Goal: Task Accomplishment & Management: Complete application form

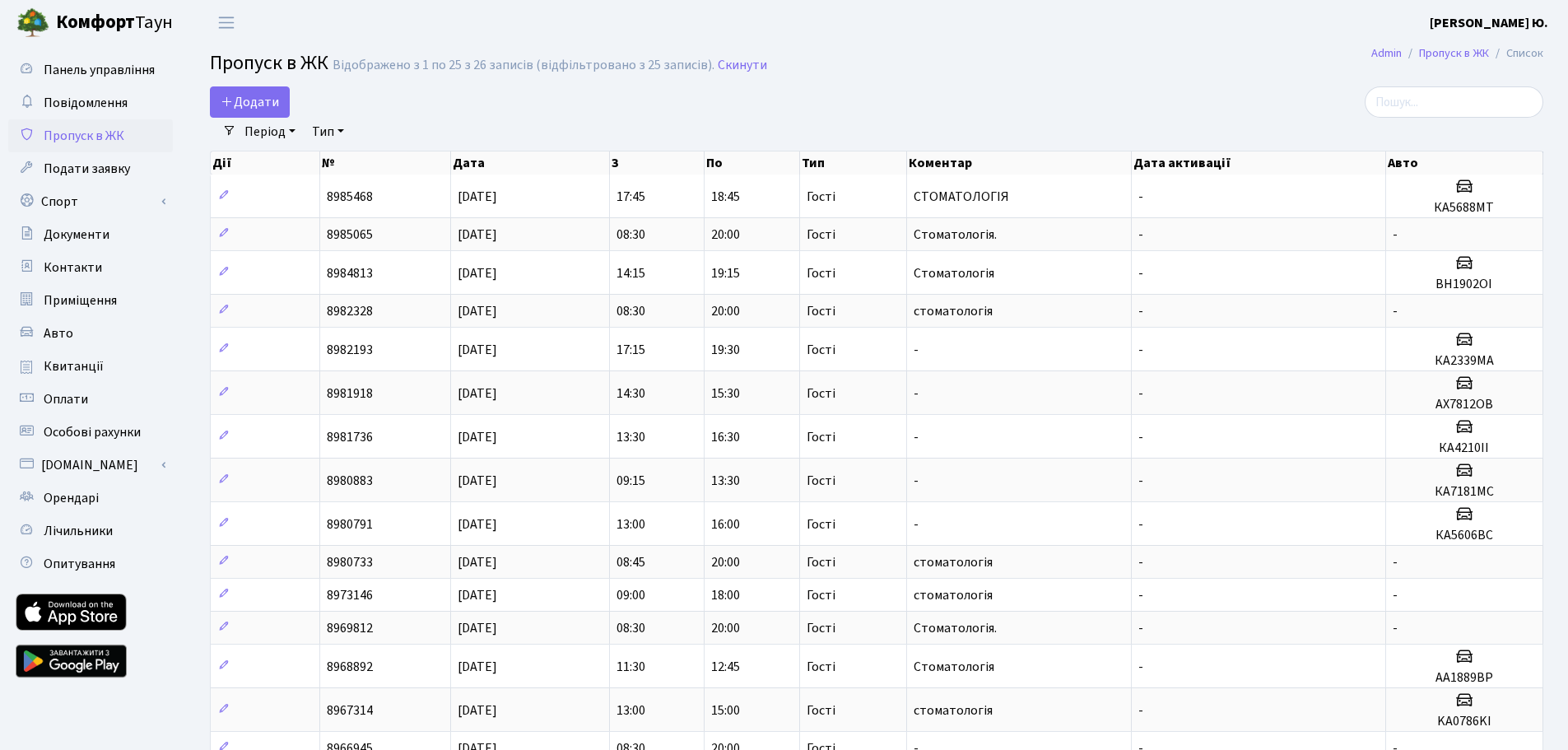
select select "25"
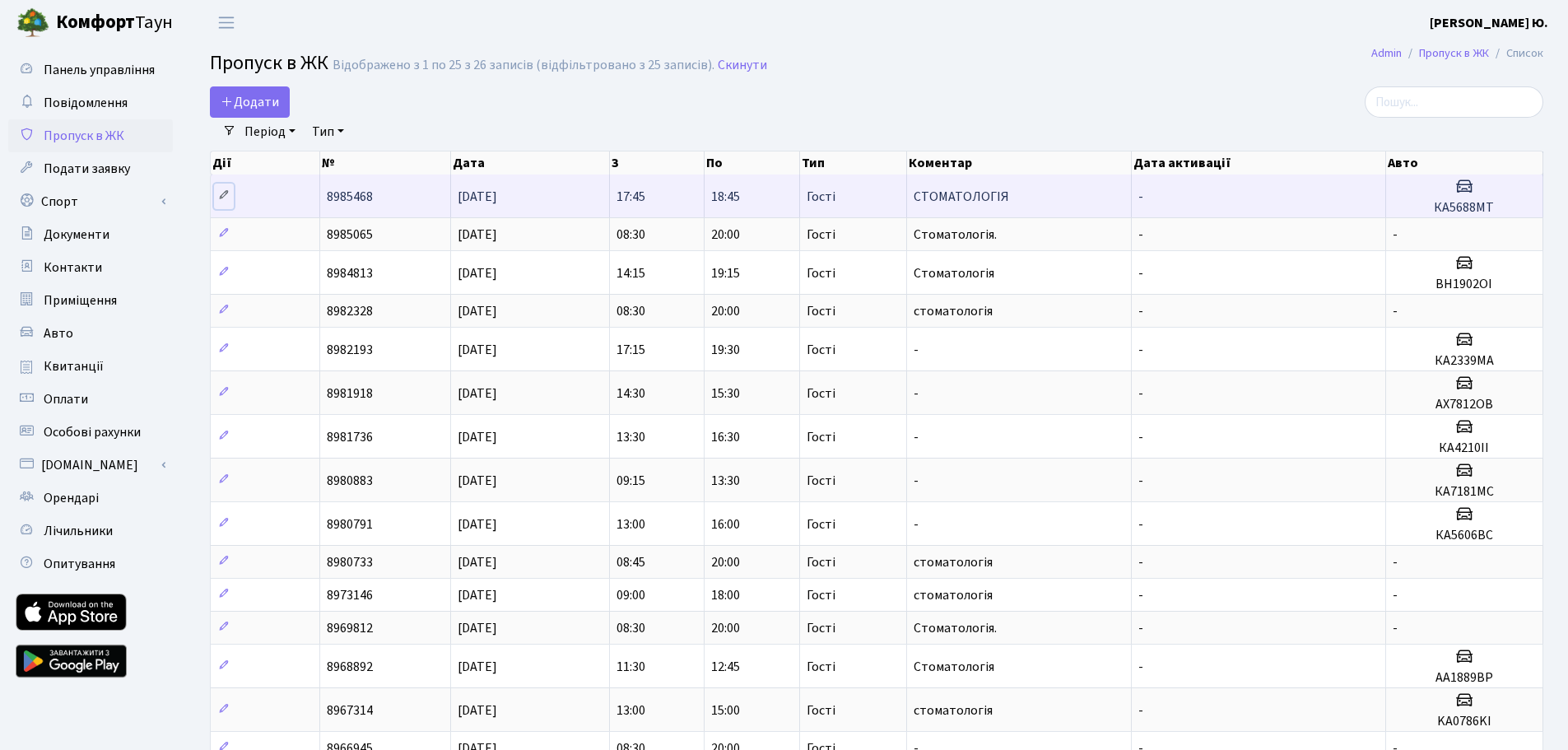
click at [229, 189] on icon at bounding box center [224, 195] width 12 height 12
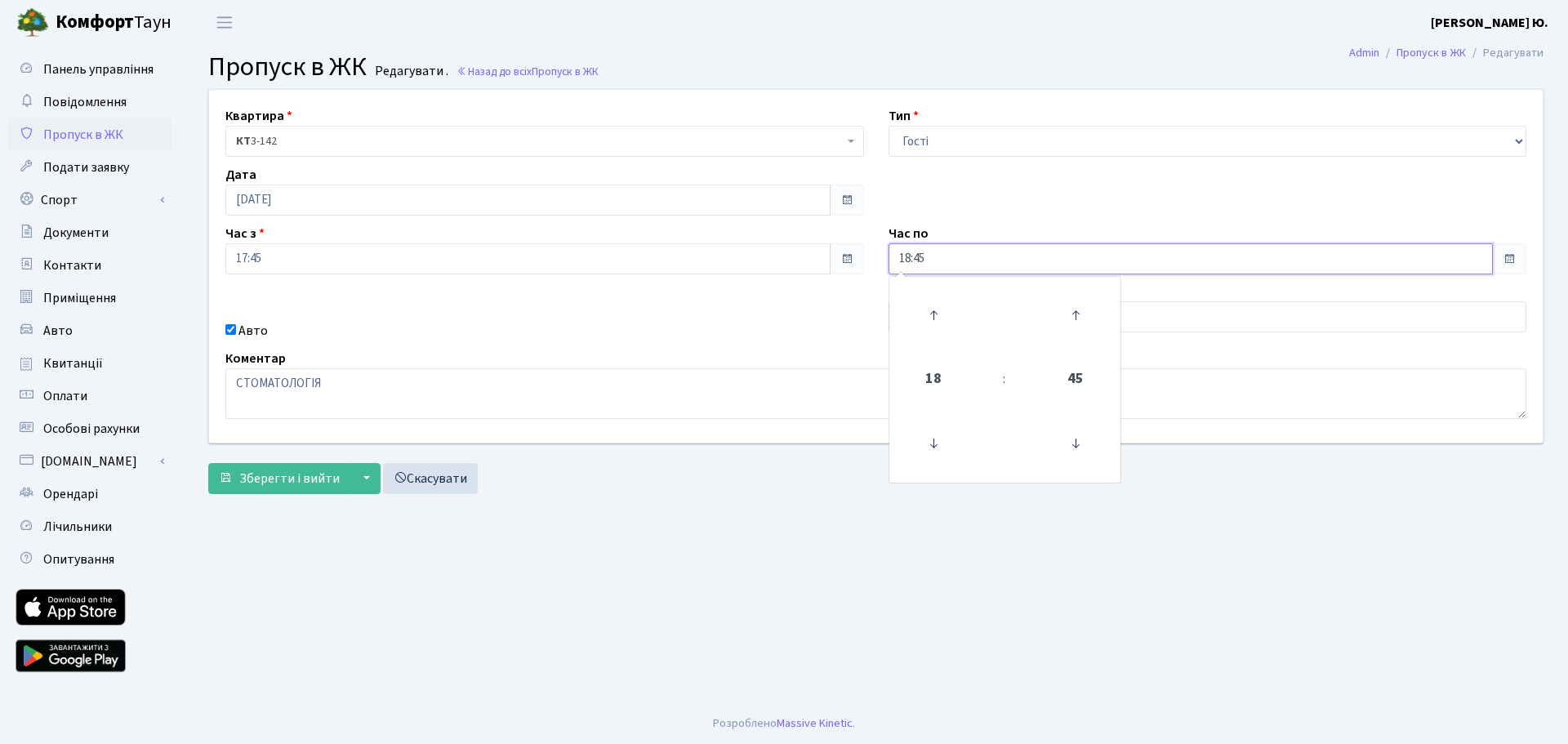
click at [931, 258] on input "18:45" at bounding box center [1191, 258] width 605 height 31
click at [932, 309] on icon at bounding box center [933, 315] width 44 height 44
click at [1082, 440] on icon at bounding box center [1075, 443] width 44 height 44
click at [1074, 441] on icon at bounding box center [1075, 443] width 44 height 44
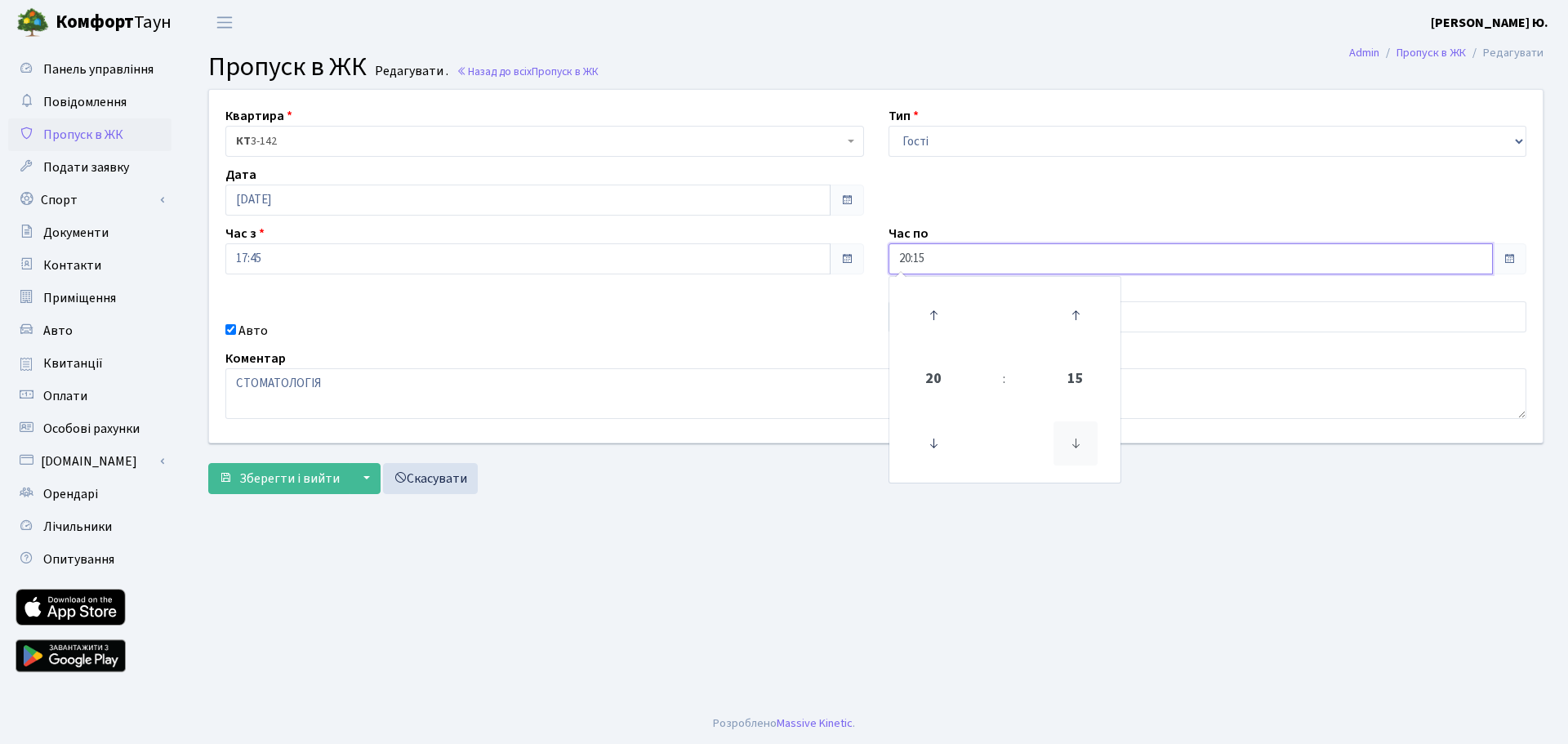
click at [1074, 441] on icon at bounding box center [1075, 443] width 44 height 44
type input "20:00"
click at [261, 463] on button "Зберегти і вийти" at bounding box center [278, 478] width 142 height 31
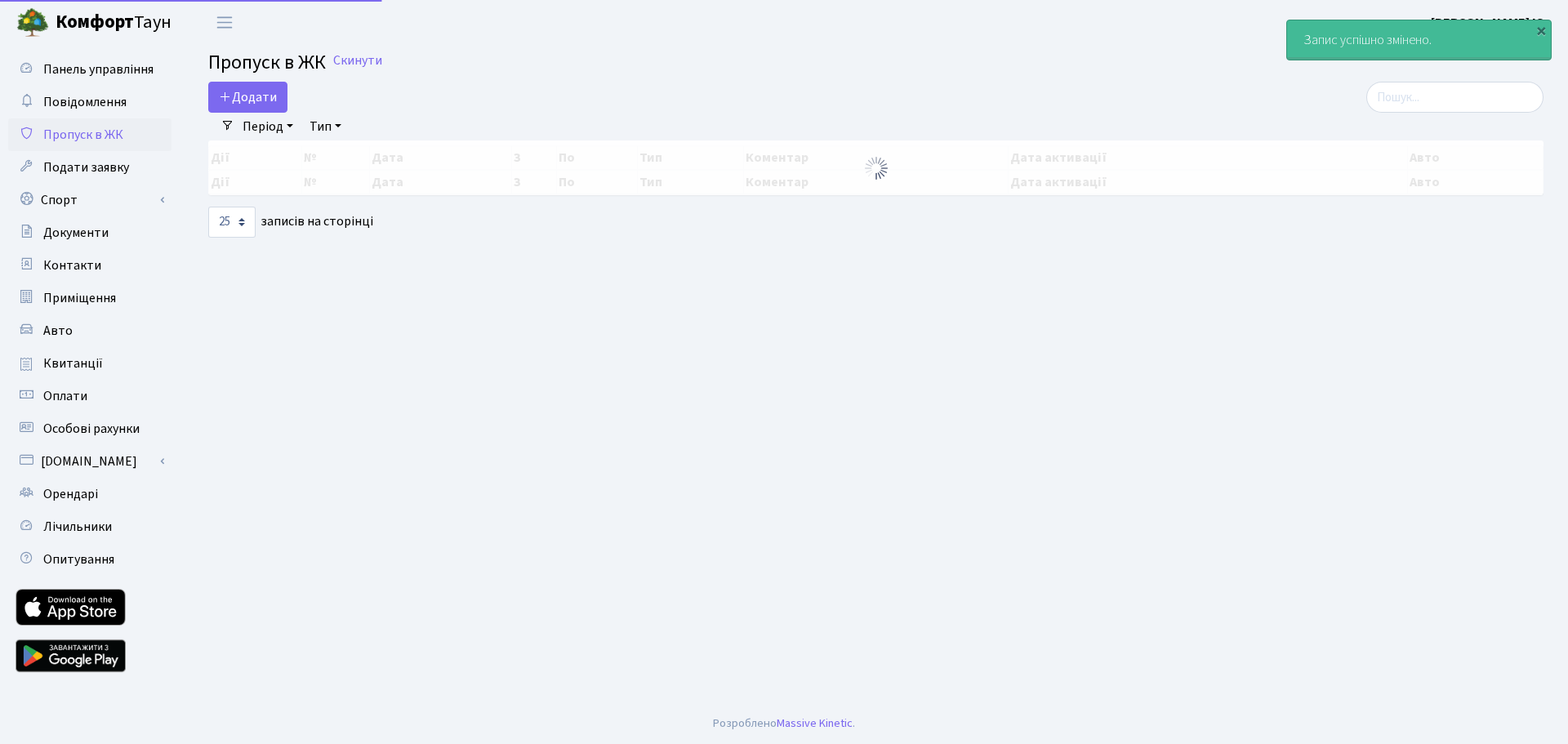
select select "25"
